Goal: Find specific page/section: Find specific page/section

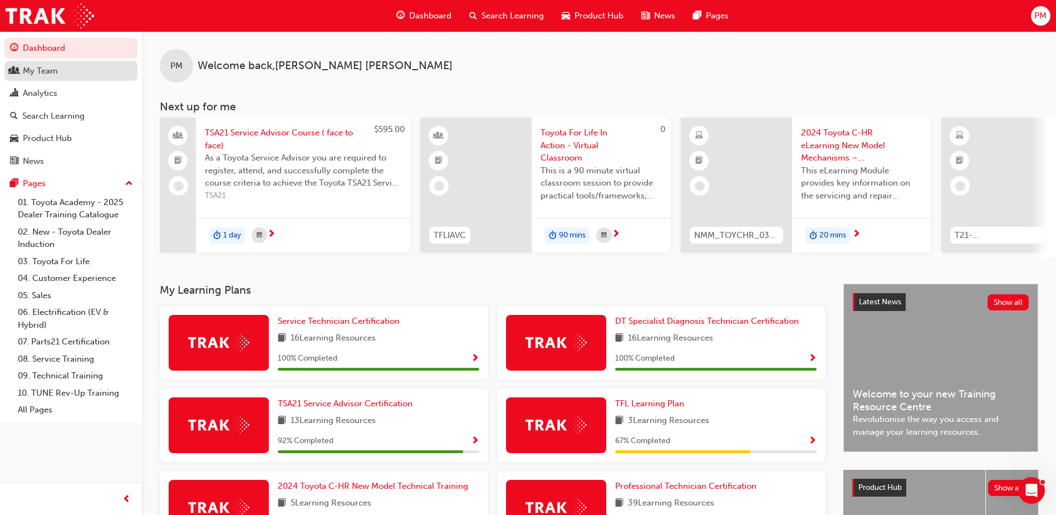
click at [41, 71] on div "My Team" at bounding box center [40, 71] width 35 height 13
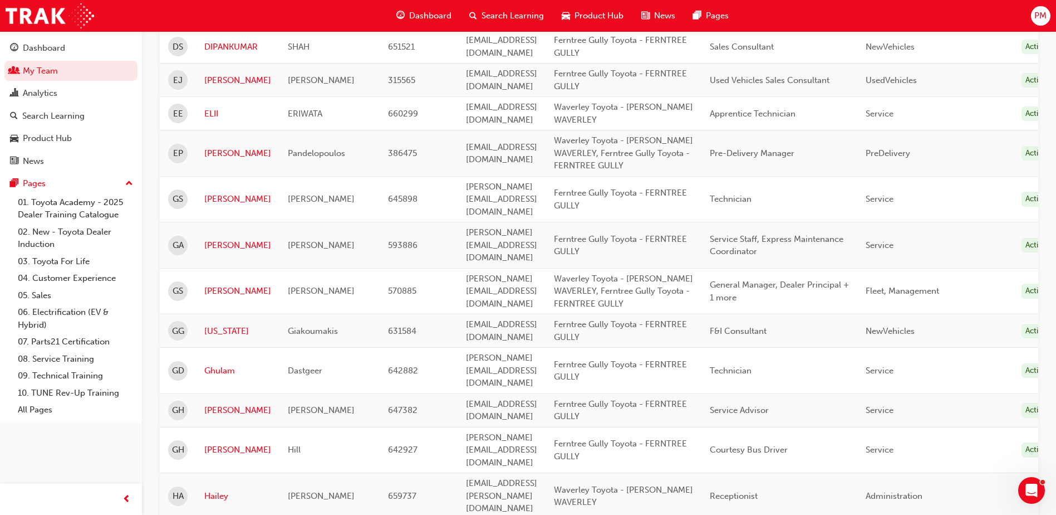
scroll to position [1225, 0]
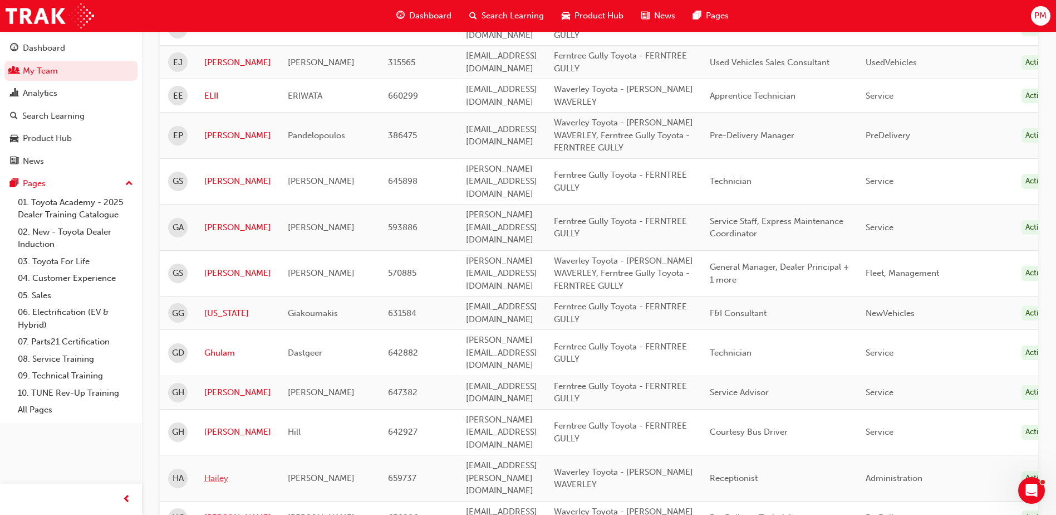
click at [214, 472] on link "Hailey" at bounding box center [237, 478] width 67 height 13
